Goal: Information Seeking & Learning: Learn about a topic

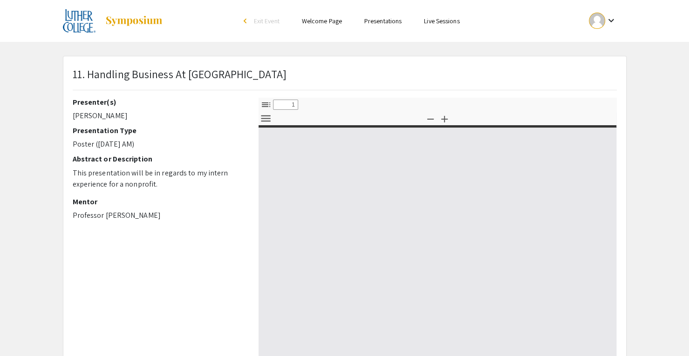
select select "custom"
type input "0"
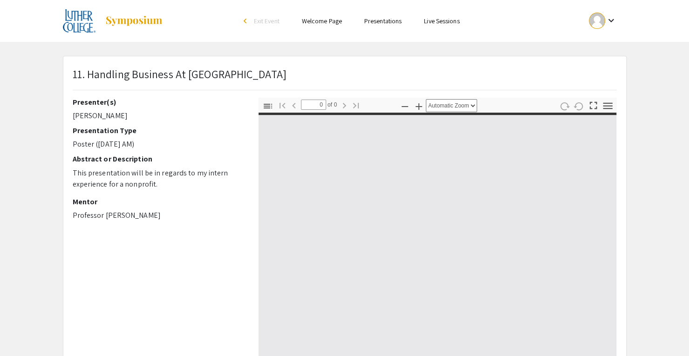
select select "custom"
type input "1"
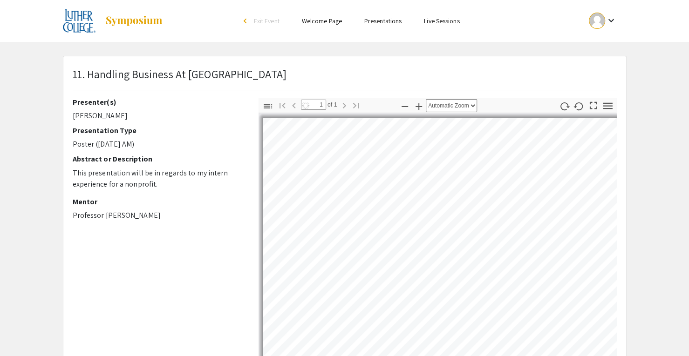
select select "auto"
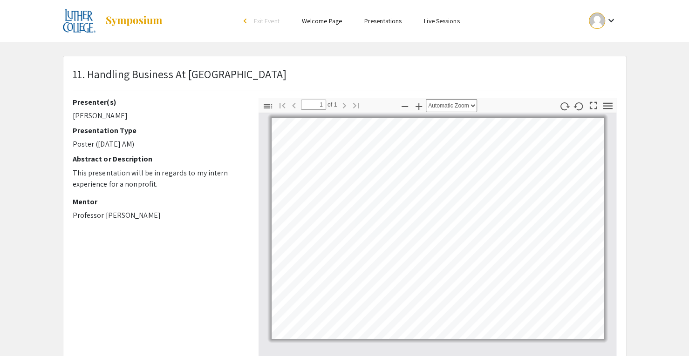
click at [381, 23] on link "Presentations" at bounding box center [382, 21] width 37 height 8
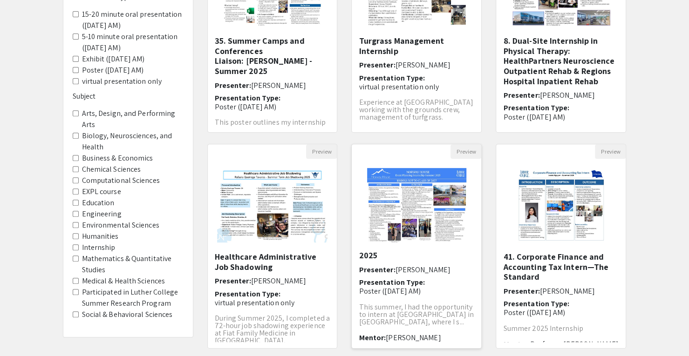
scroll to position [25, 0]
click at [405, 266] on span "Johnna Rotto" at bounding box center [422, 267] width 55 height 10
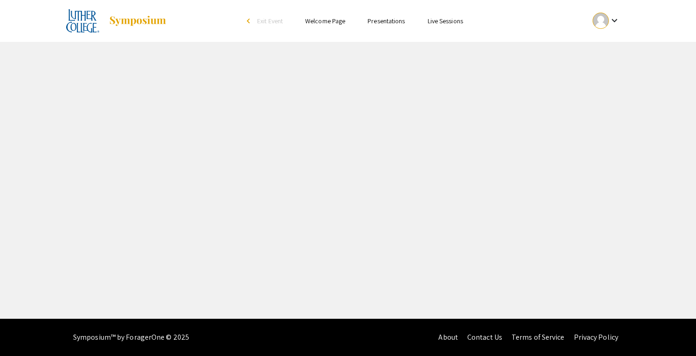
select select "custom"
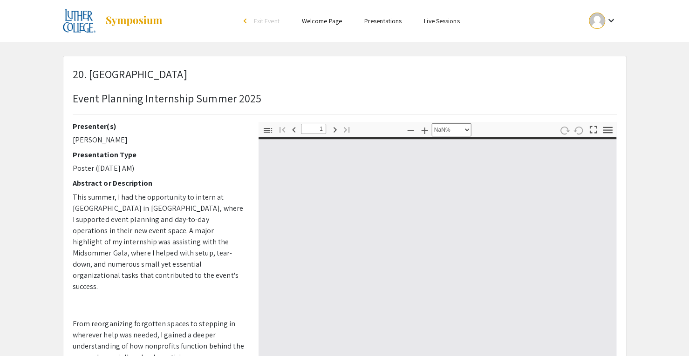
type input "0"
select select "custom"
type input "1"
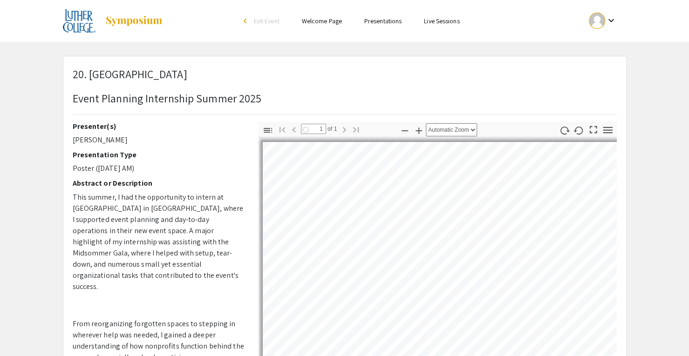
select select "auto"
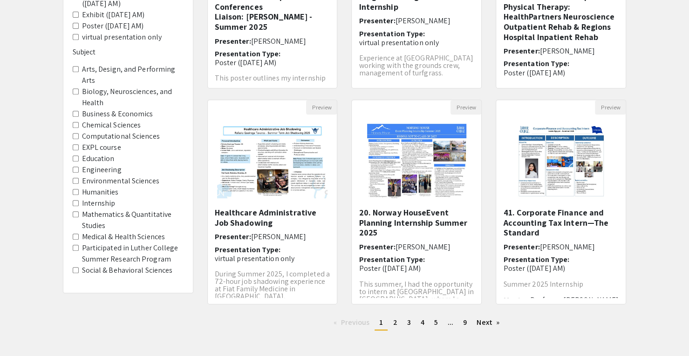
scroll to position [261, 0]
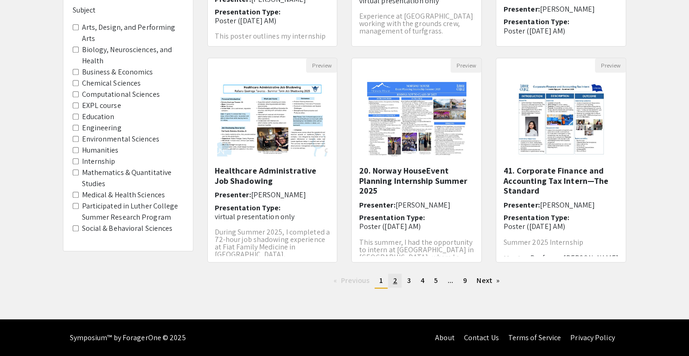
click at [394, 280] on span "2" at bounding box center [394, 281] width 4 height 10
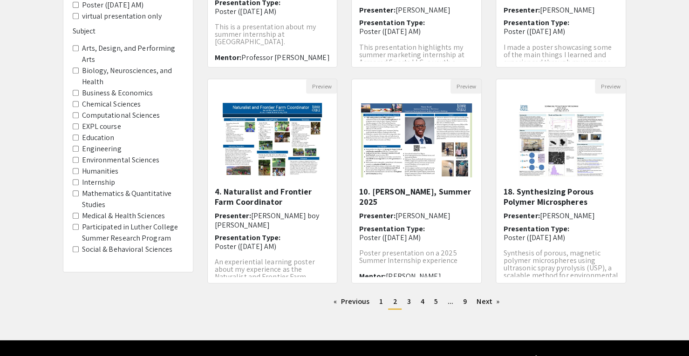
scroll to position [261, 0]
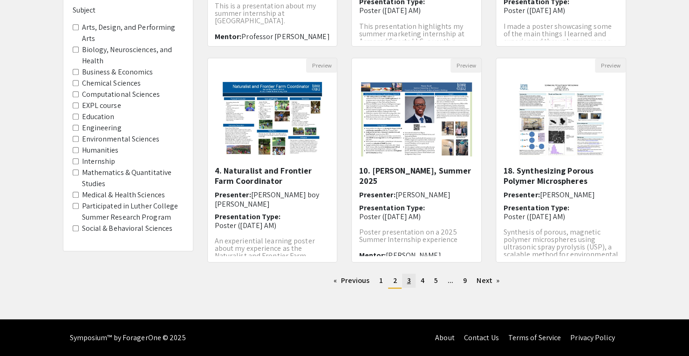
click at [406, 284] on span "3" at bounding box center [408, 281] width 4 height 10
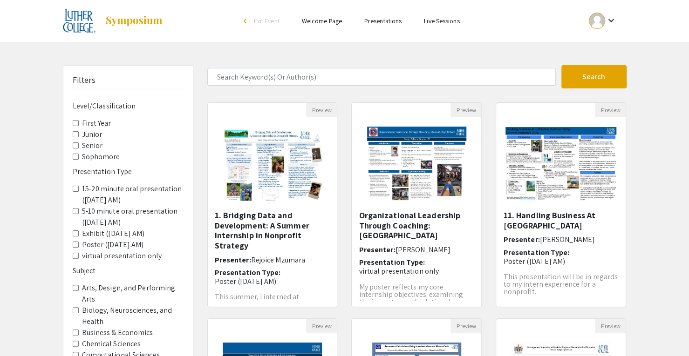
click at [341, 289] on div "Preview 1. Bridging Data and Development: A Summer Internship in Nonprofit Stra…" at bounding box center [272, 210] width 144 height 216
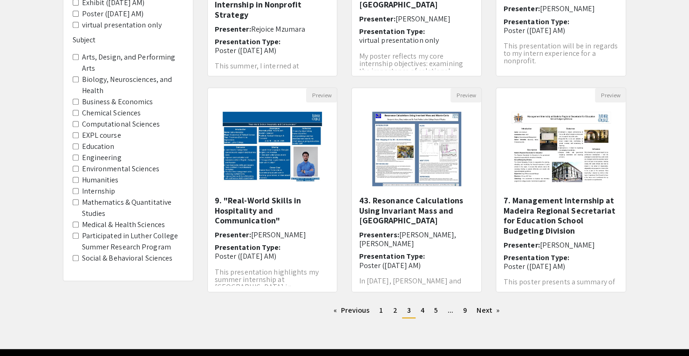
scroll to position [261, 0]
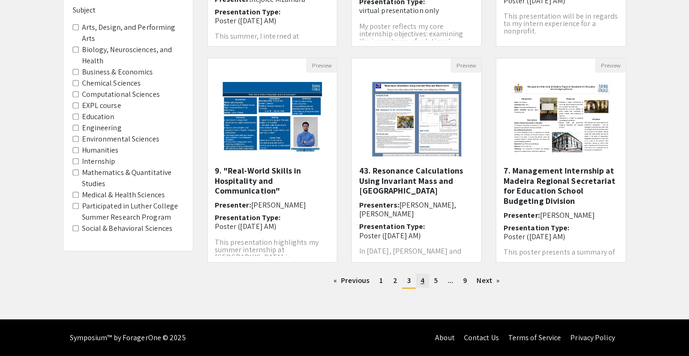
click at [420, 279] on span "4" at bounding box center [422, 281] width 4 height 10
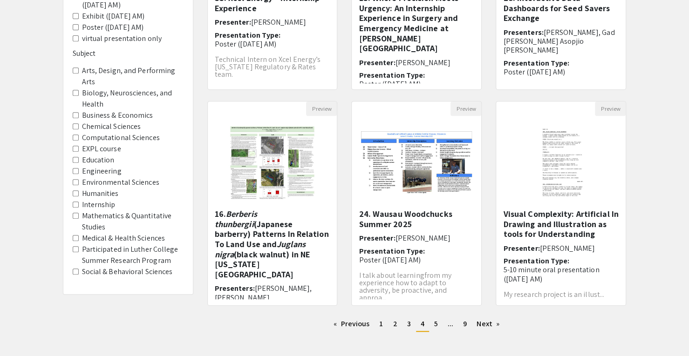
scroll to position [219, 0]
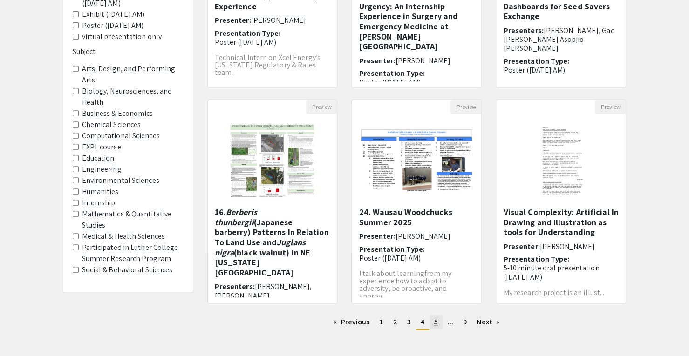
click at [438, 324] on link "page 5" at bounding box center [435, 322] width 13 height 14
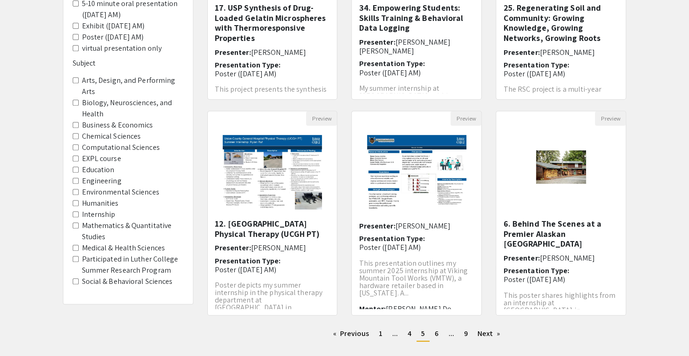
scroll to position [261, 0]
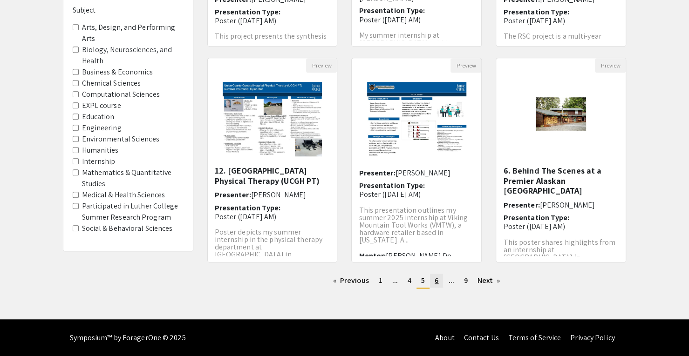
click at [440, 277] on link "page 6" at bounding box center [436, 281] width 13 height 14
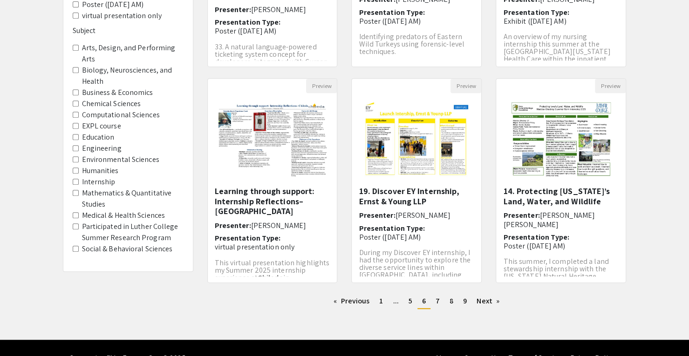
scroll to position [241, 0]
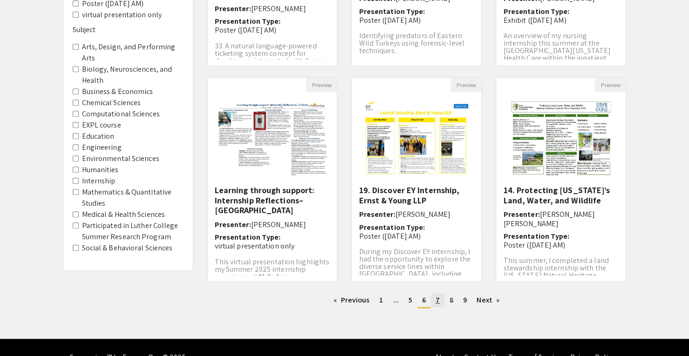
click at [435, 301] on span "7" at bounding box center [437, 300] width 4 height 10
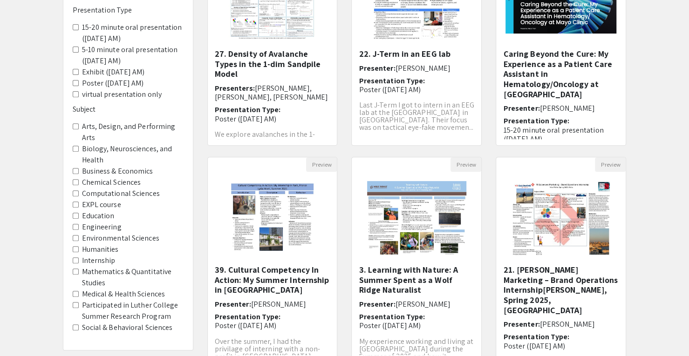
scroll to position [261, 0]
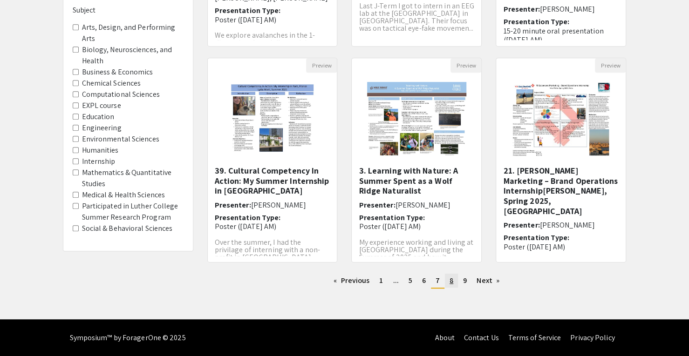
click at [448, 284] on link "page 8" at bounding box center [451, 281] width 13 height 14
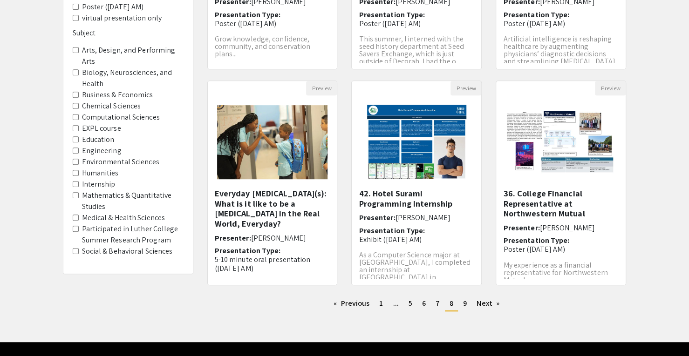
scroll to position [238, 0]
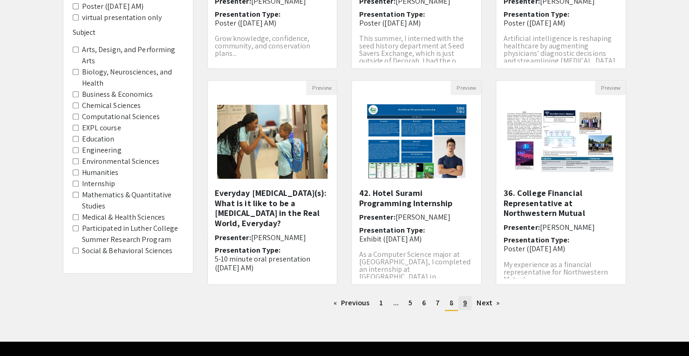
click at [467, 301] on link "page 9" at bounding box center [464, 303] width 13 height 14
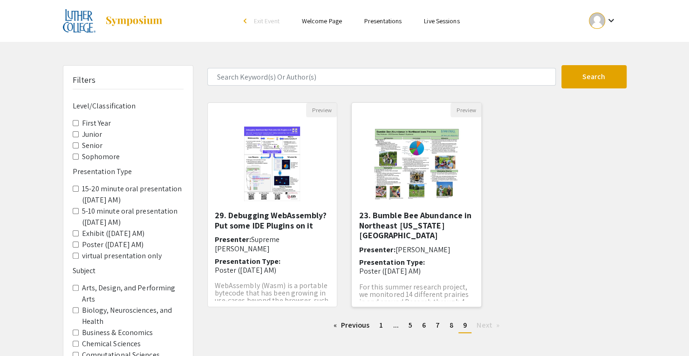
click at [400, 226] on h5 "23. Bumble Bee Abundance in Northeast Iowa Prairies" at bounding box center [415, 225] width 115 height 30
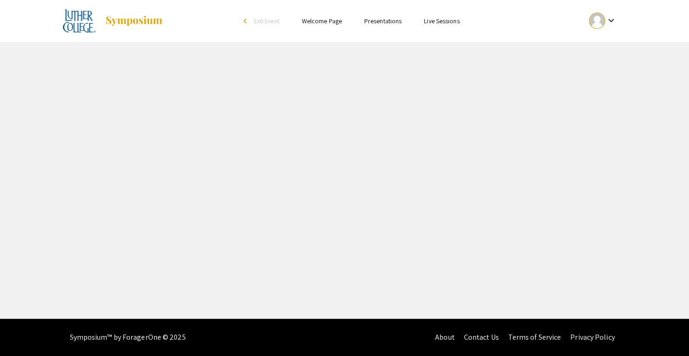
select select "custom"
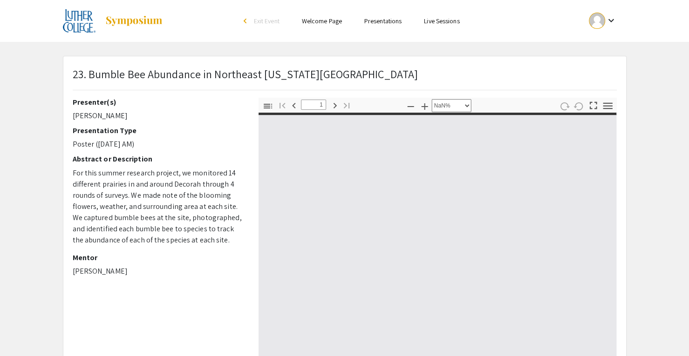
type input "0"
select select "custom"
type input "1"
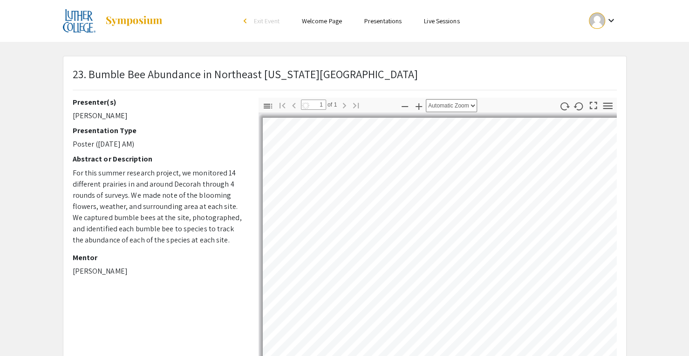
select select "auto"
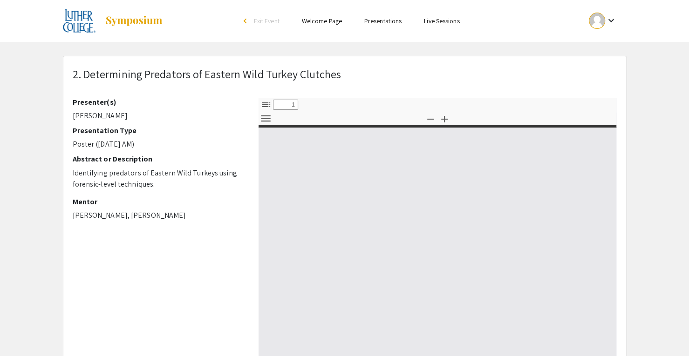
select select "custom"
type input "0"
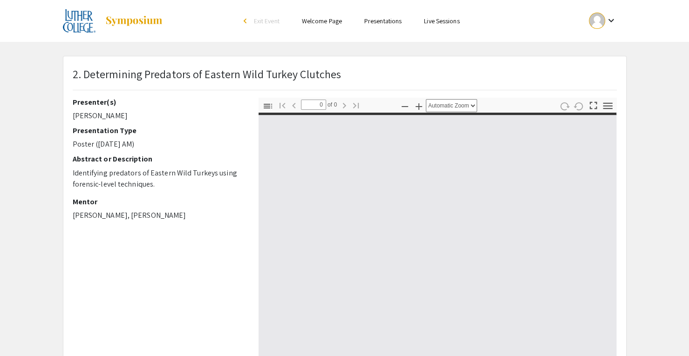
select select "custom"
type input "1"
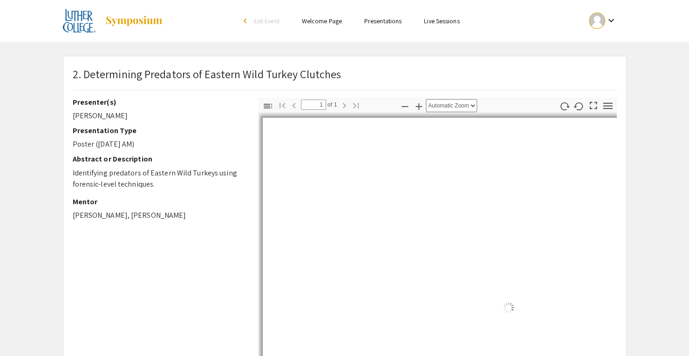
select select "auto"
